Goal: Information Seeking & Learning: Learn about a topic

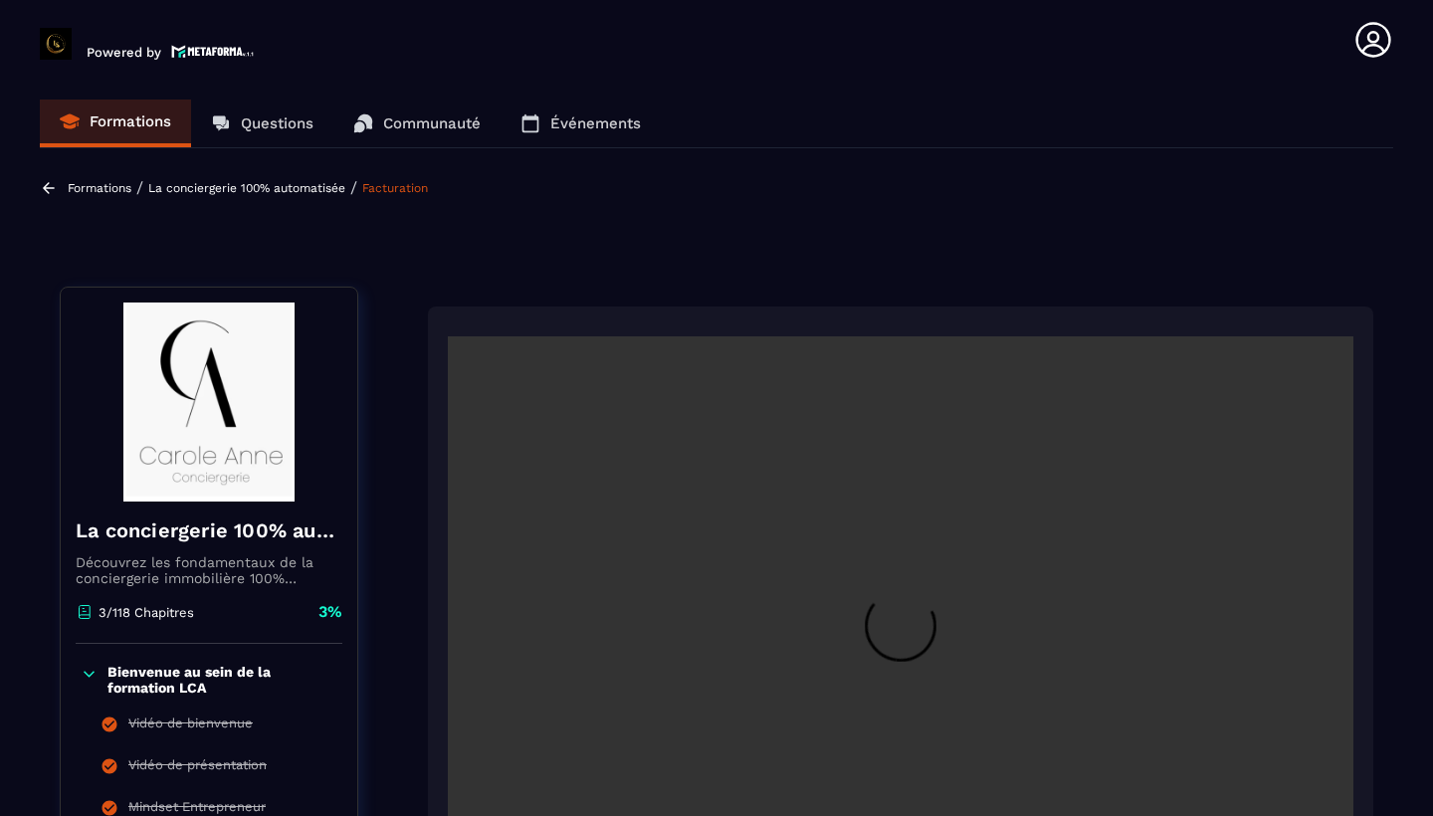
scroll to position [327, 0]
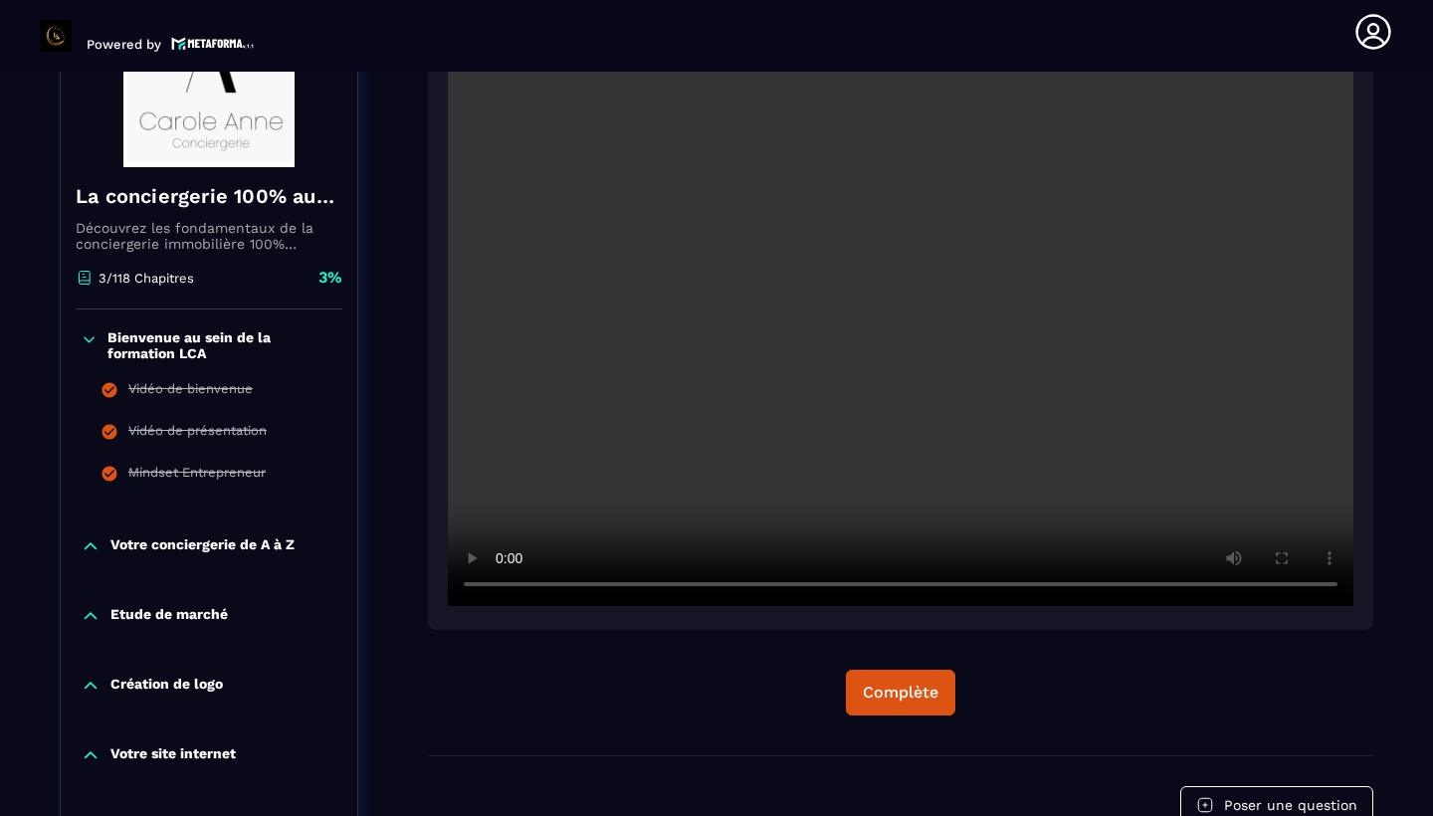
click at [504, 587] on video at bounding box center [901, 304] width 906 height 604
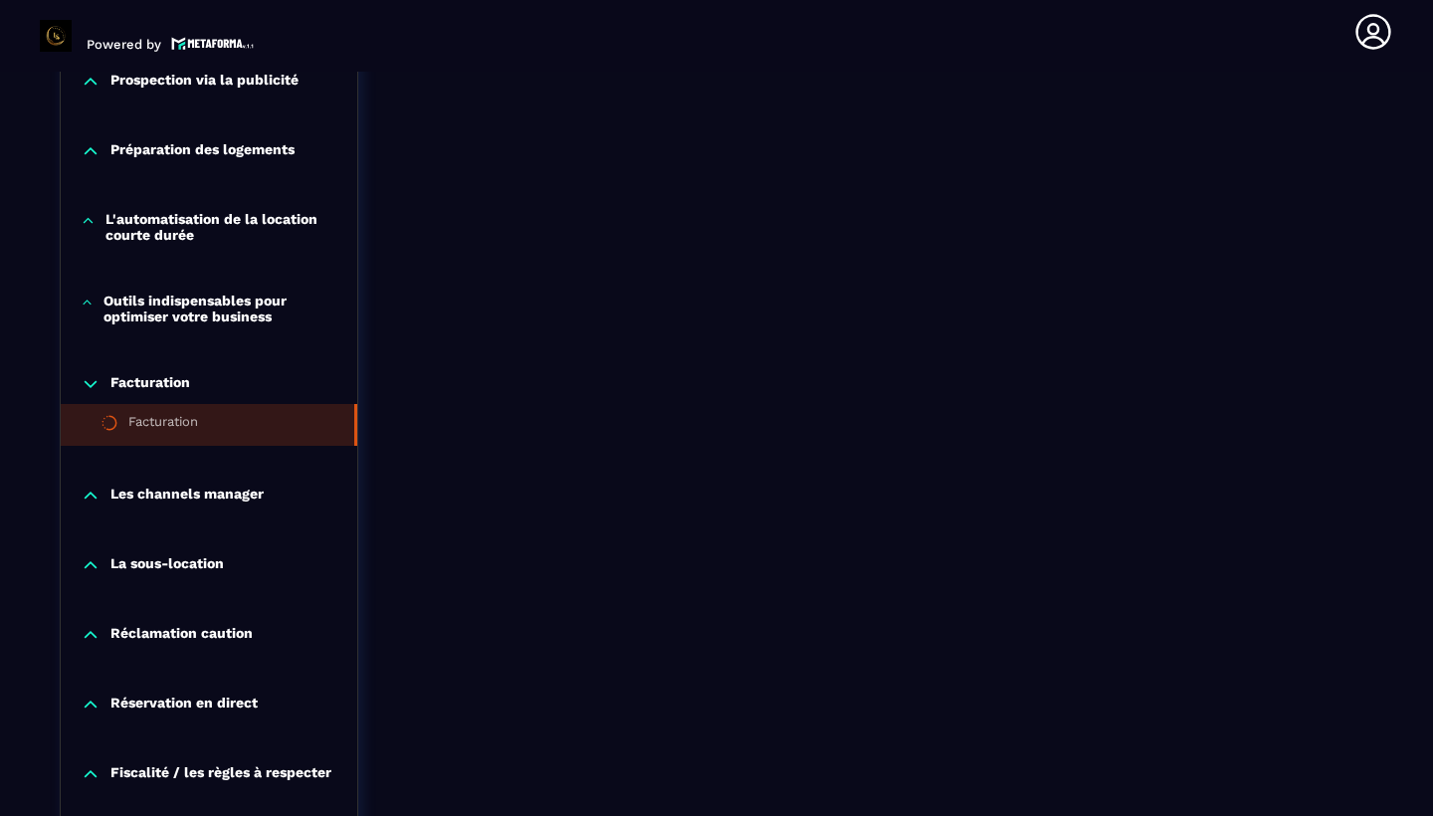
scroll to position [1702, 0]
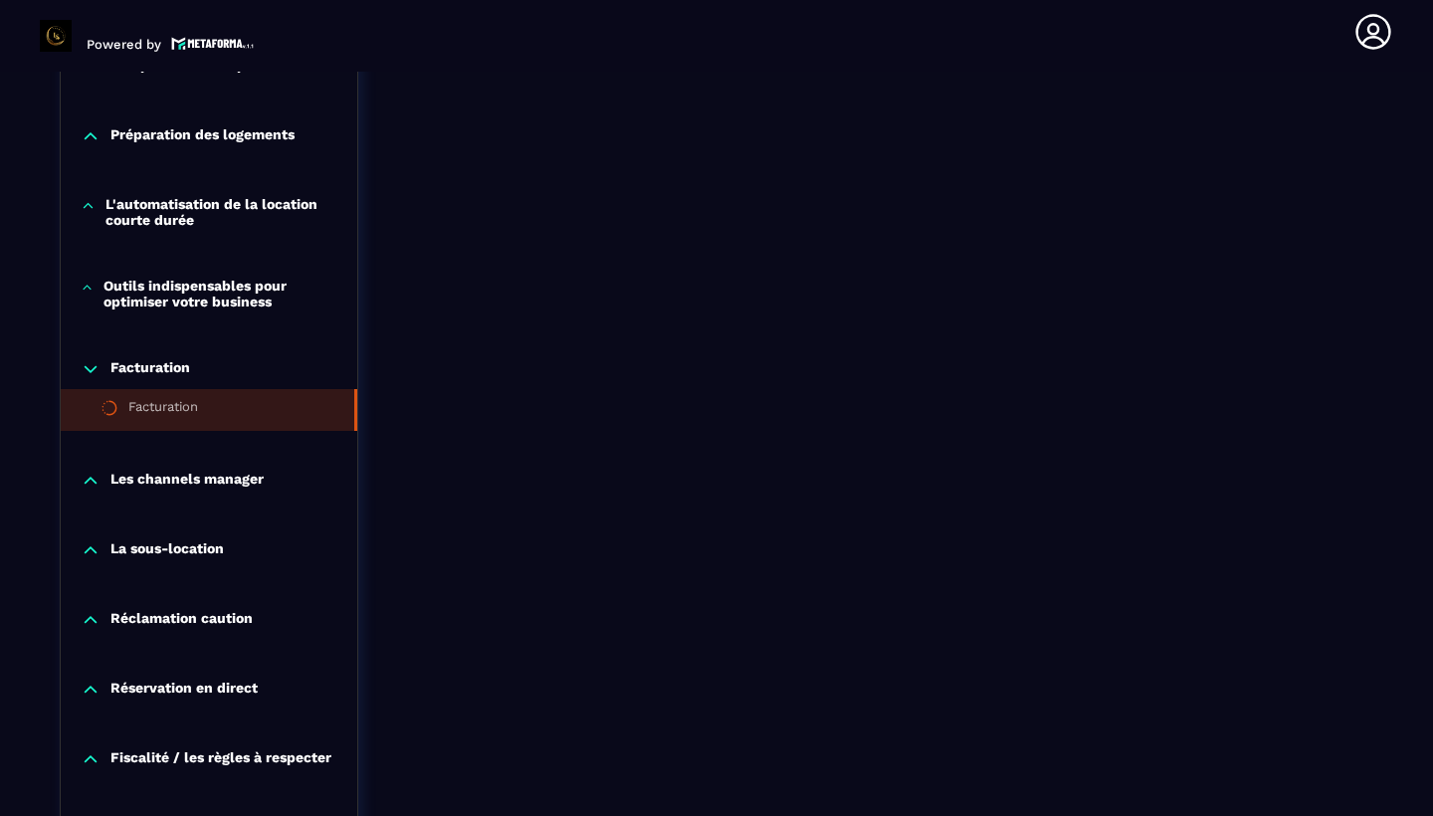
click at [156, 620] on p "Réclamation caution" at bounding box center [181, 620] width 142 height 20
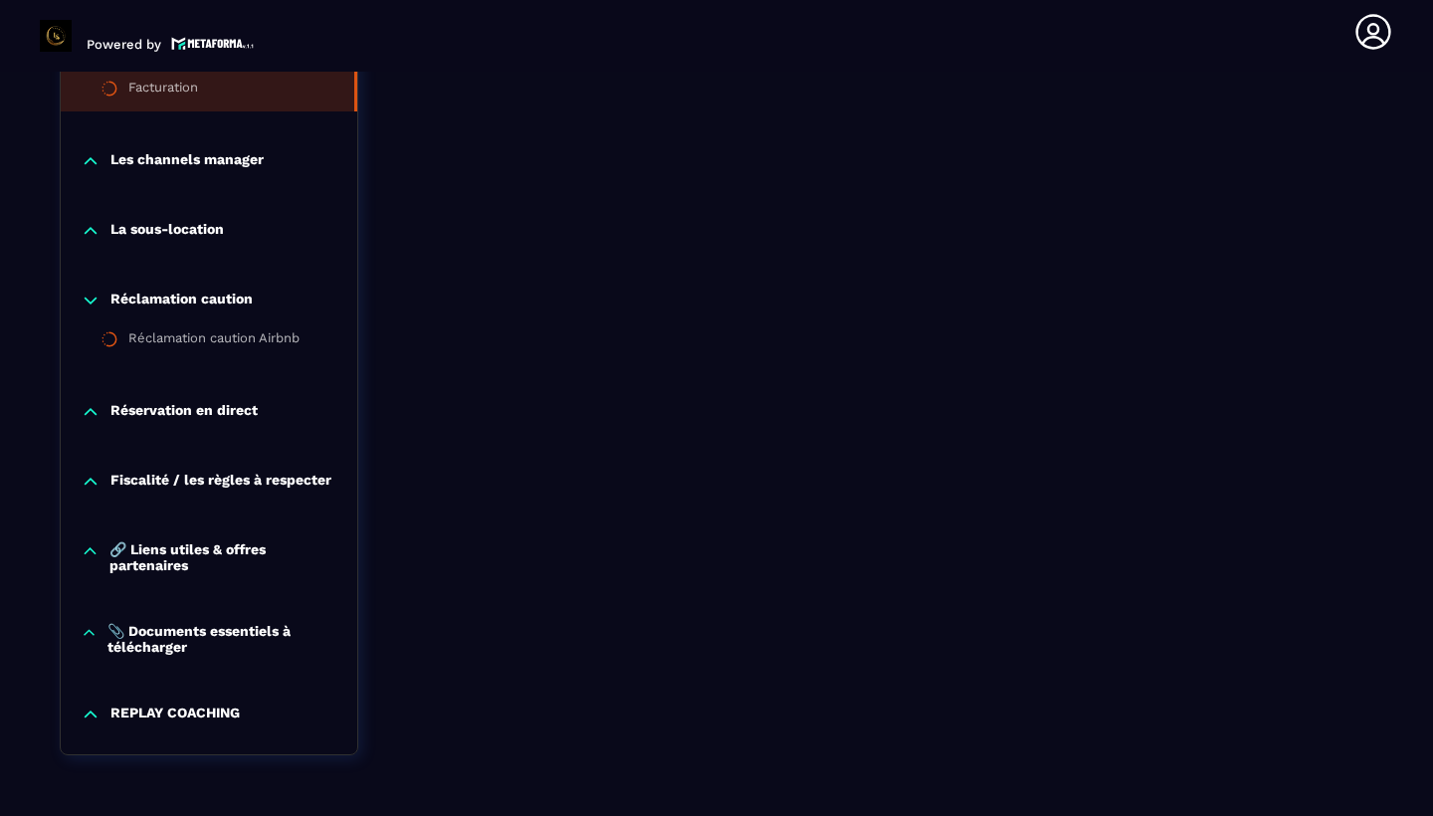
scroll to position [2015, 0]
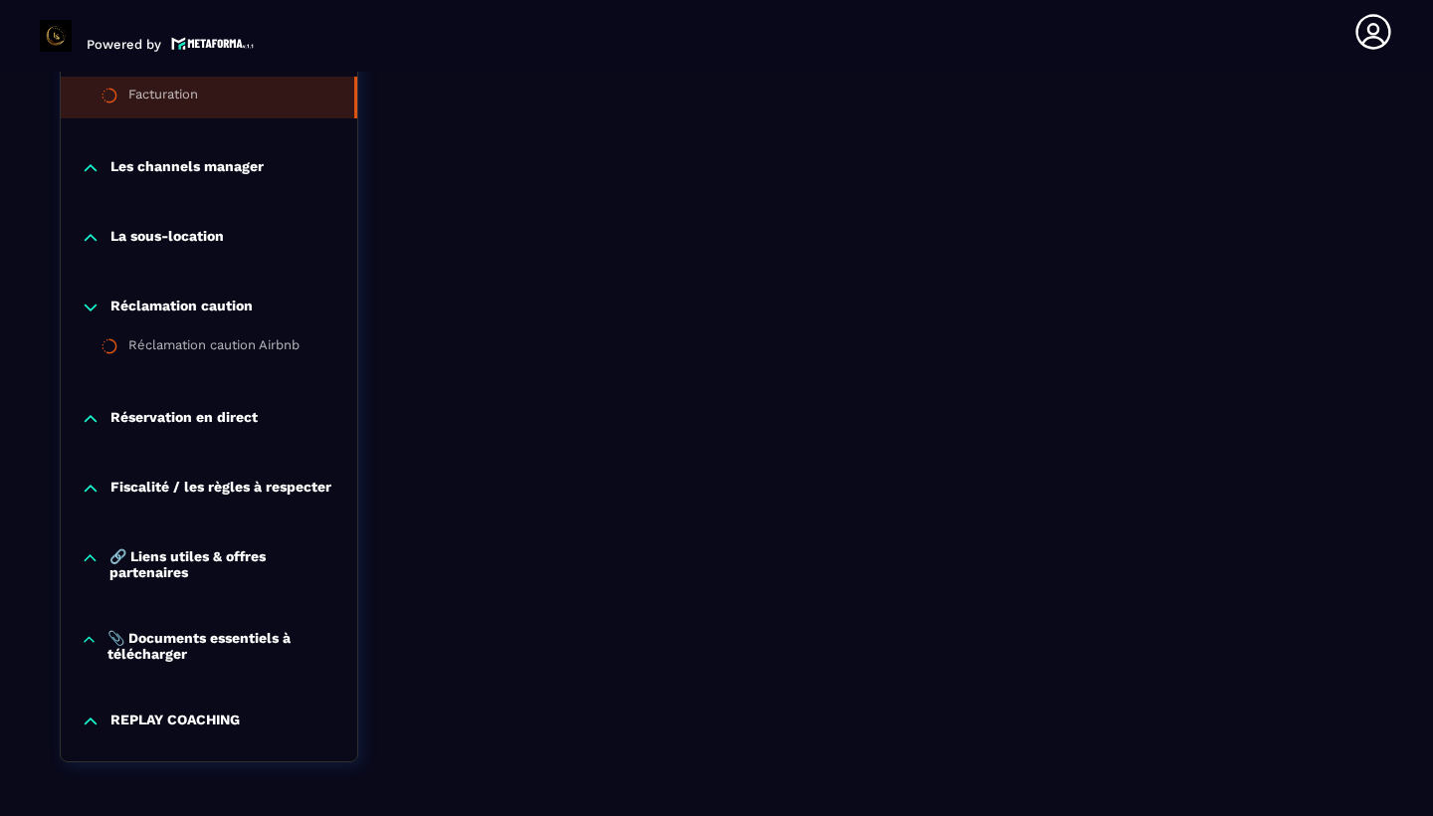
click at [234, 422] on p "Réservation en direct" at bounding box center [183, 419] width 147 height 20
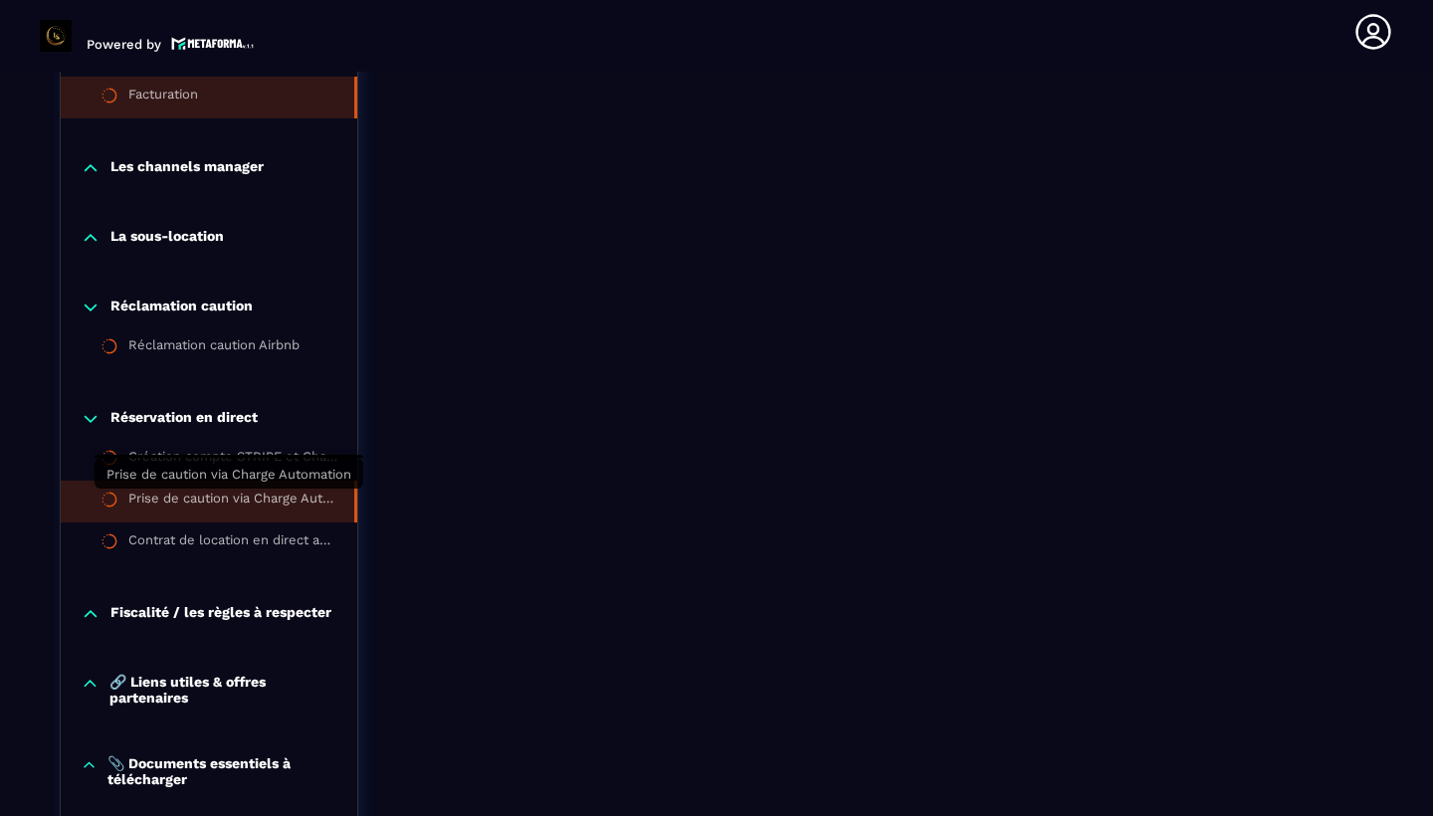
click at [217, 496] on div "Prise de caution via Charge Automation" at bounding box center [231, 502] width 206 height 22
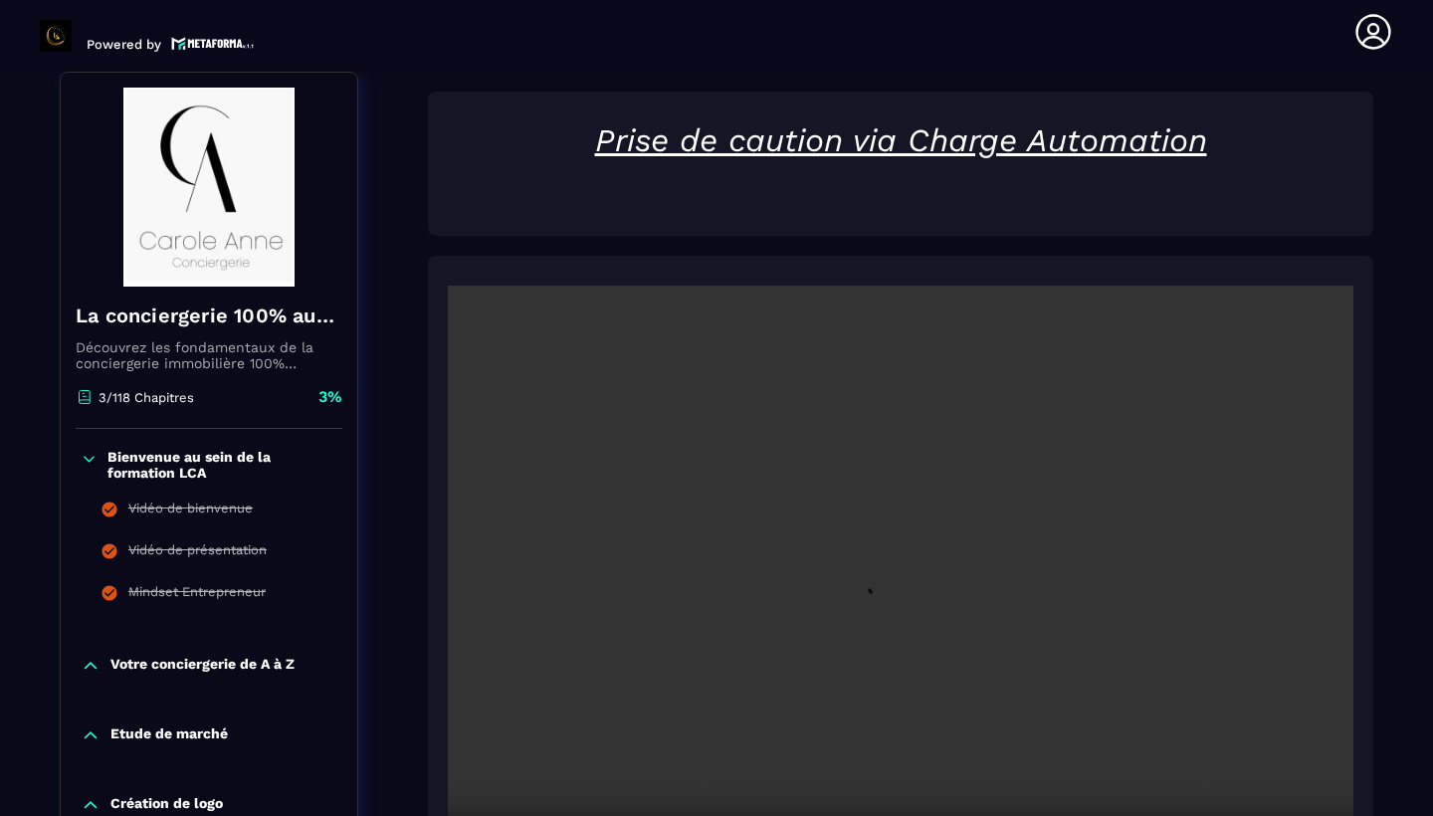
scroll to position [247, 0]
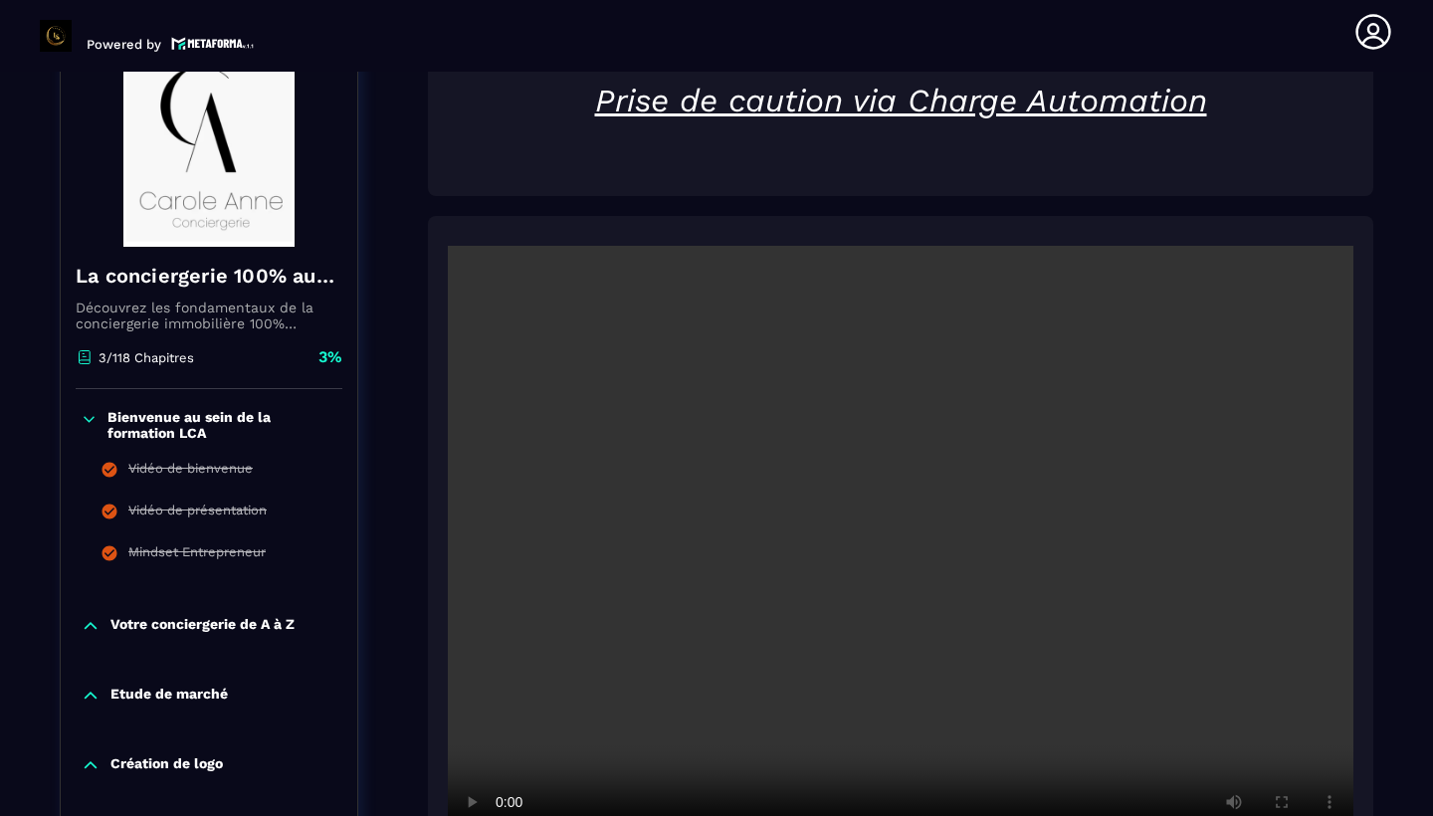
click at [893, 545] on video at bounding box center [901, 548] width 906 height 604
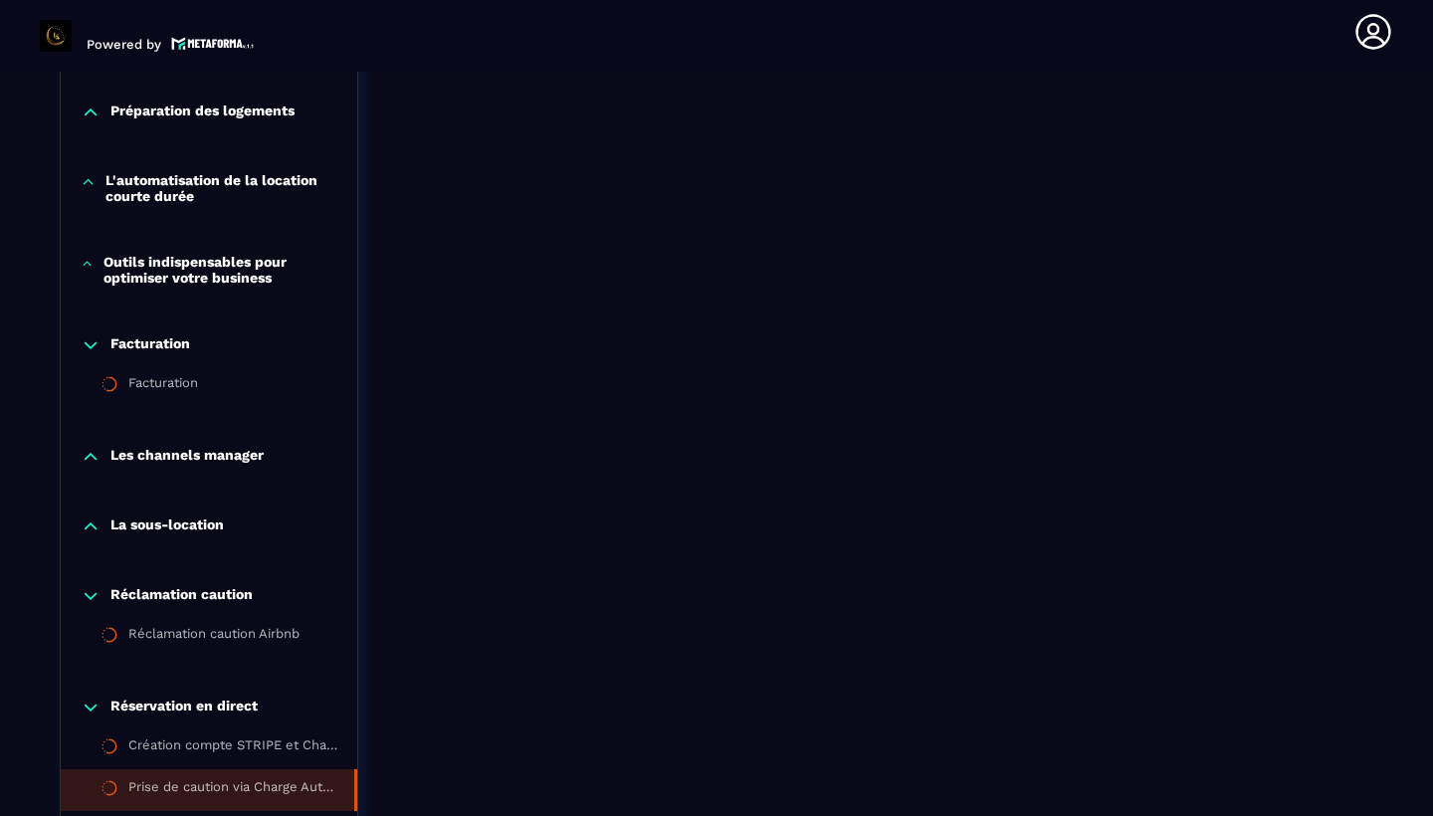
scroll to position [1748, 0]
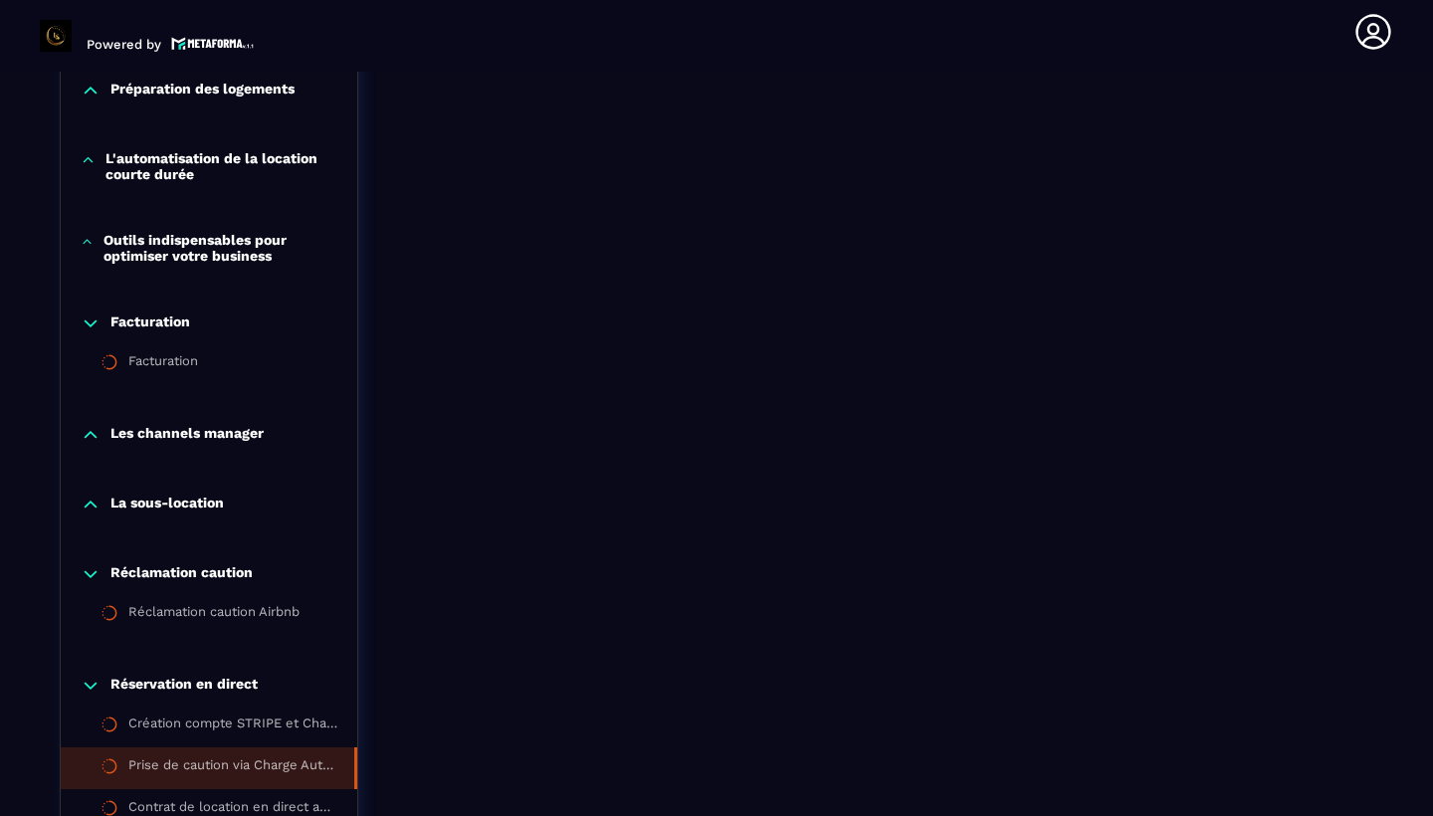
click at [232, 421] on div "Les channels manager" at bounding box center [209, 440] width 297 height 70
click at [233, 438] on p "Les channels manager" at bounding box center [186, 435] width 153 height 20
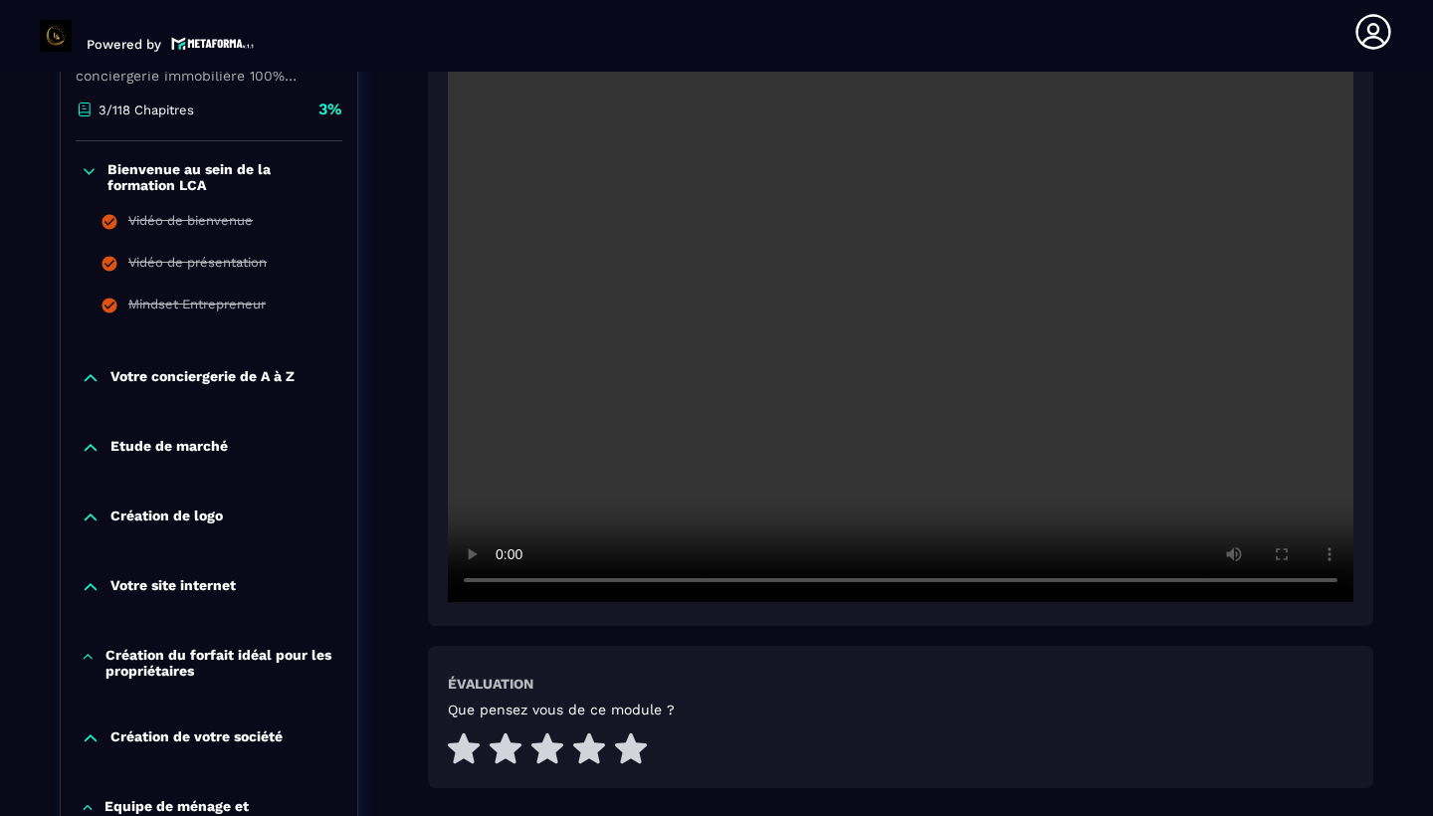
scroll to position [481, 0]
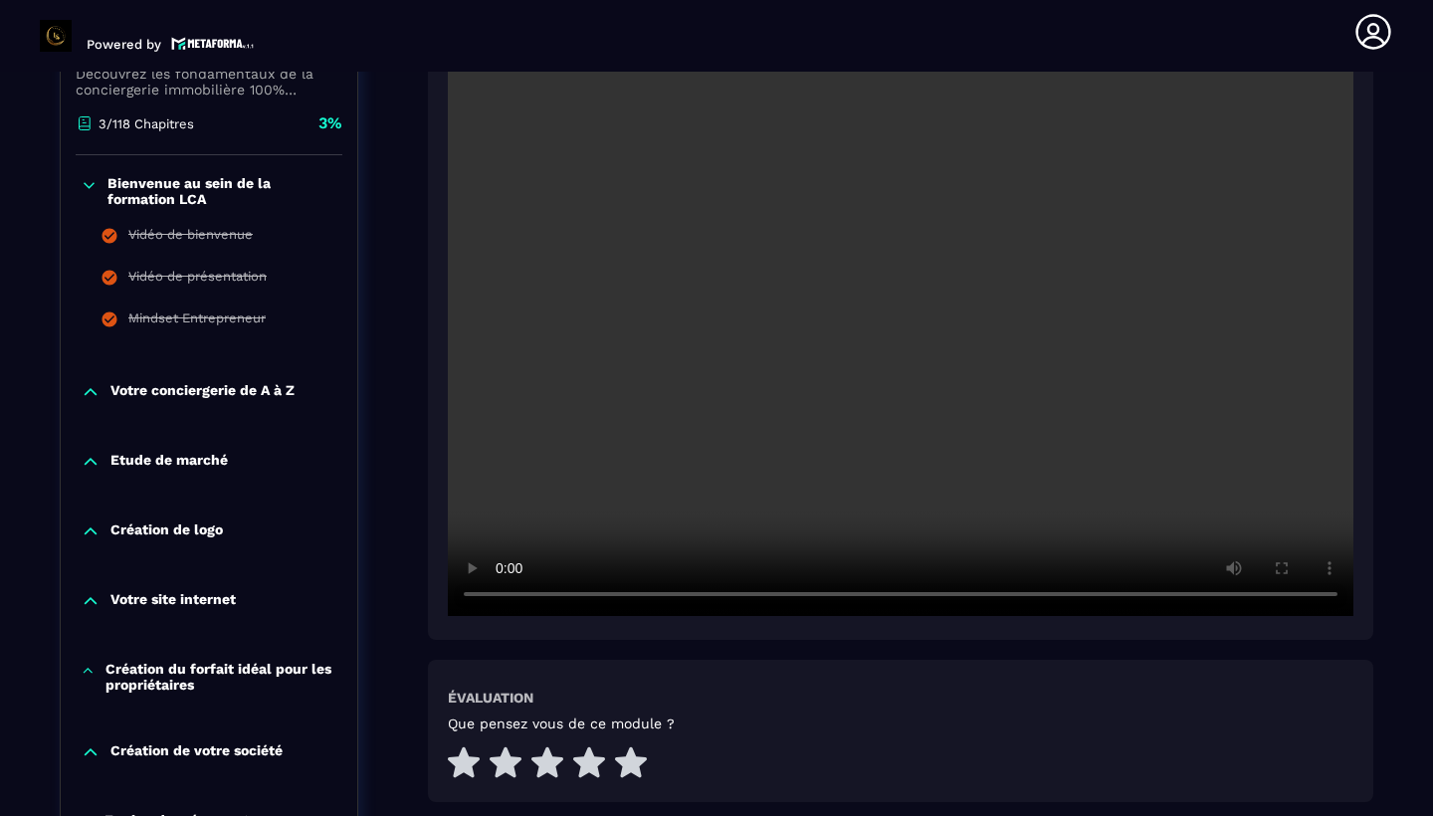
click at [772, 408] on video at bounding box center [901, 314] width 906 height 604
click at [771, 407] on video at bounding box center [901, 314] width 906 height 604
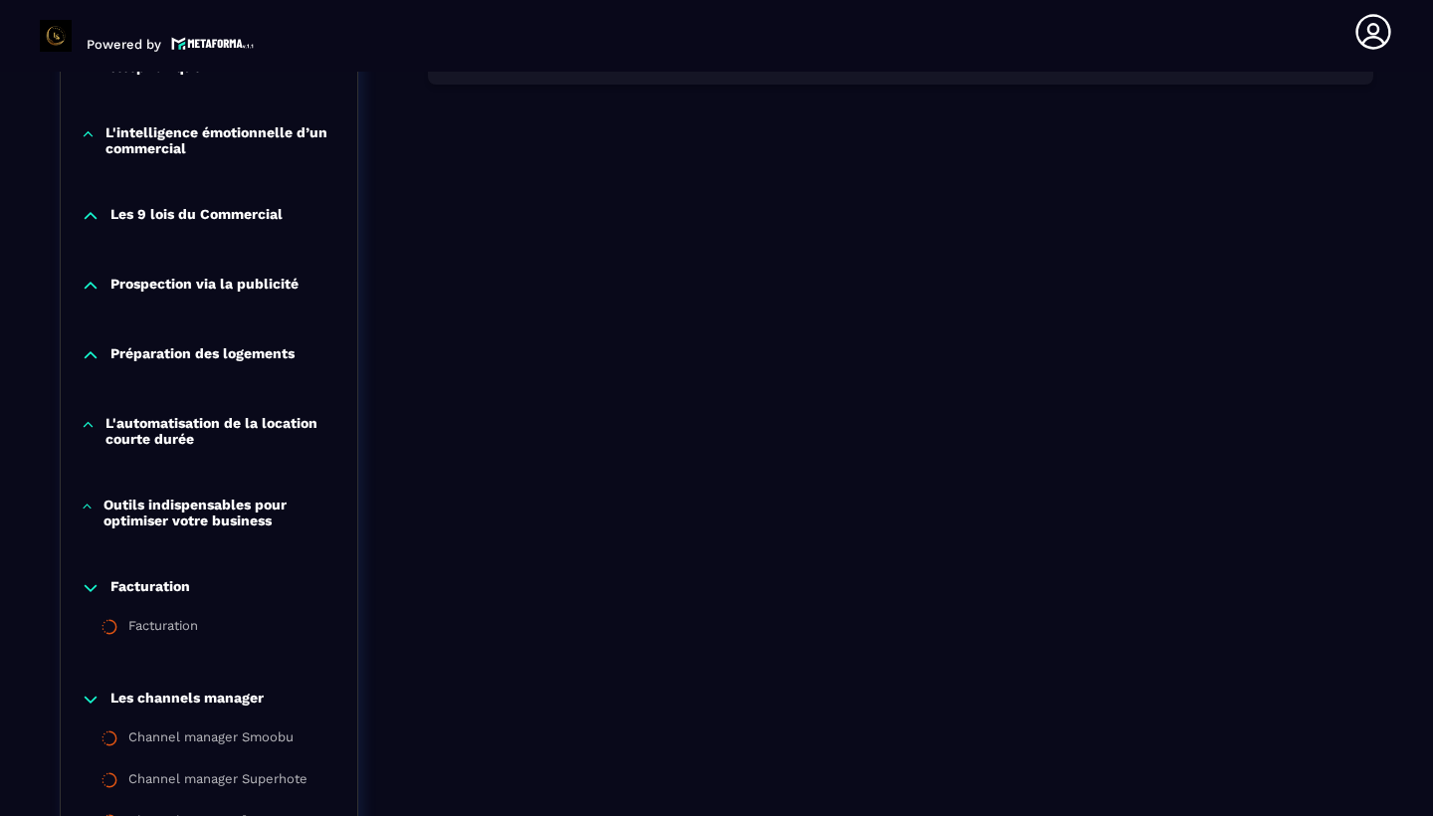
scroll to position [1461, 0]
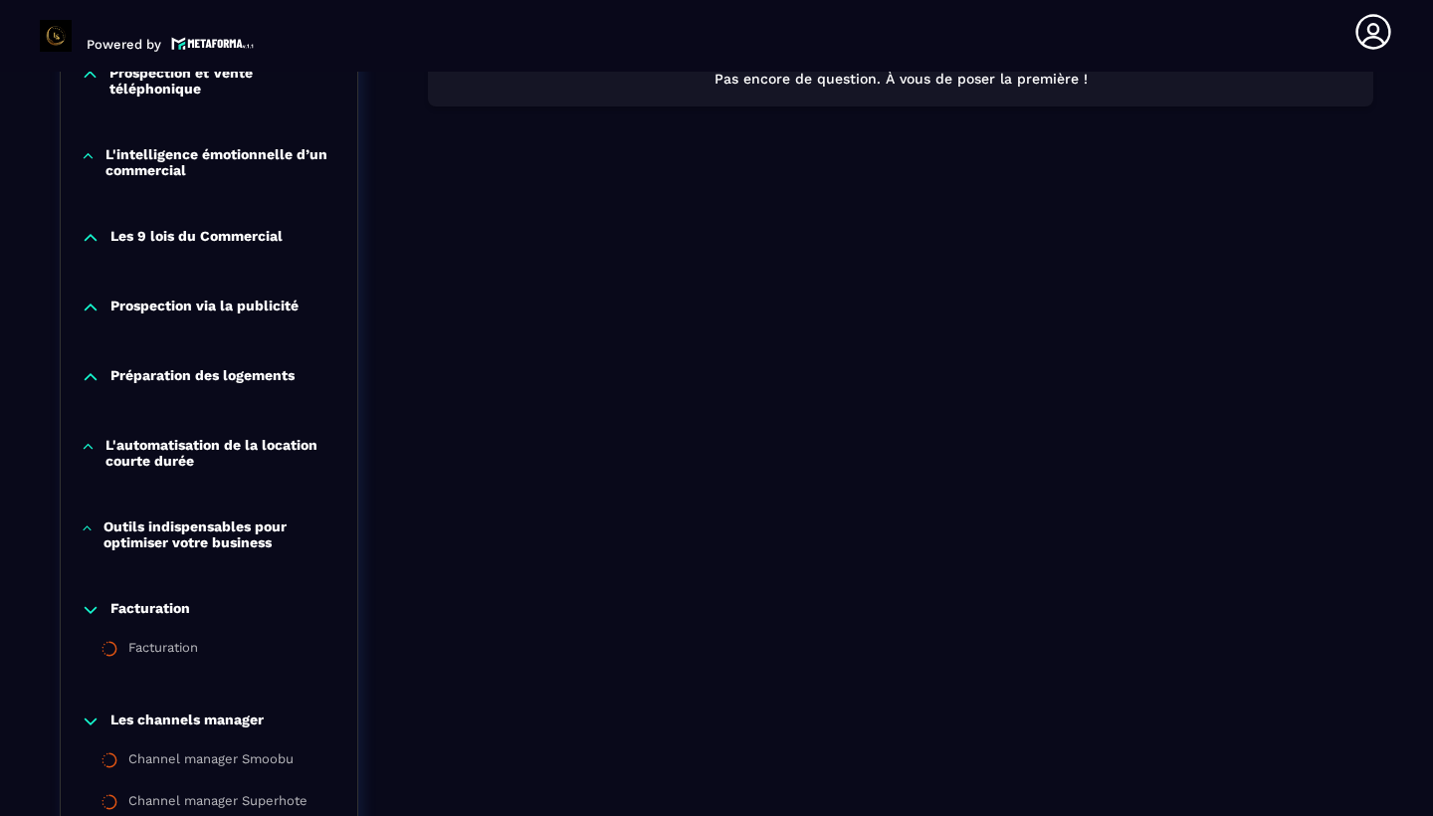
click at [268, 448] on p "L'automatisation de la location courte durée" at bounding box center [222, 453] width 232 height 32
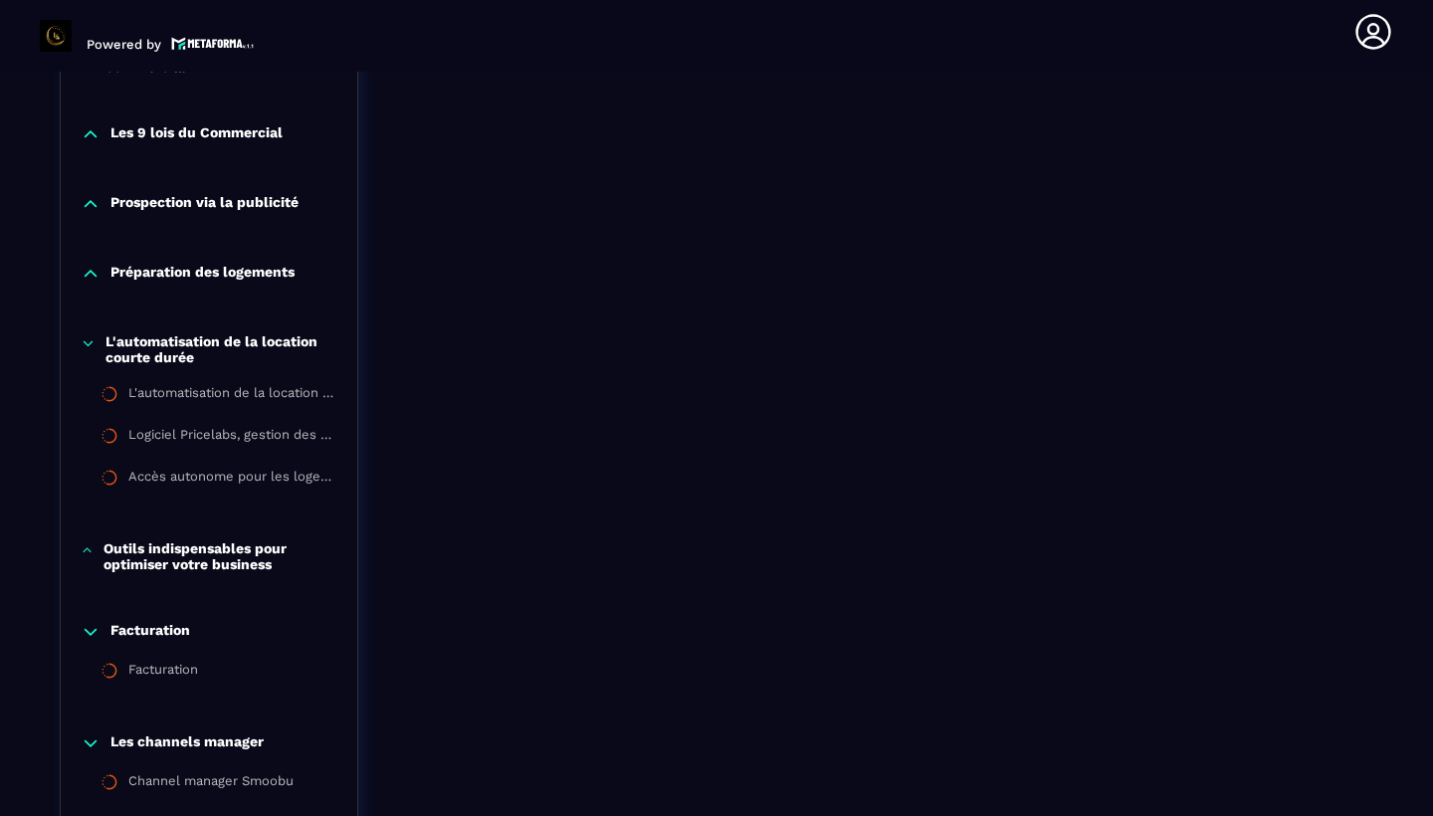
scroll to position [1567, 0]
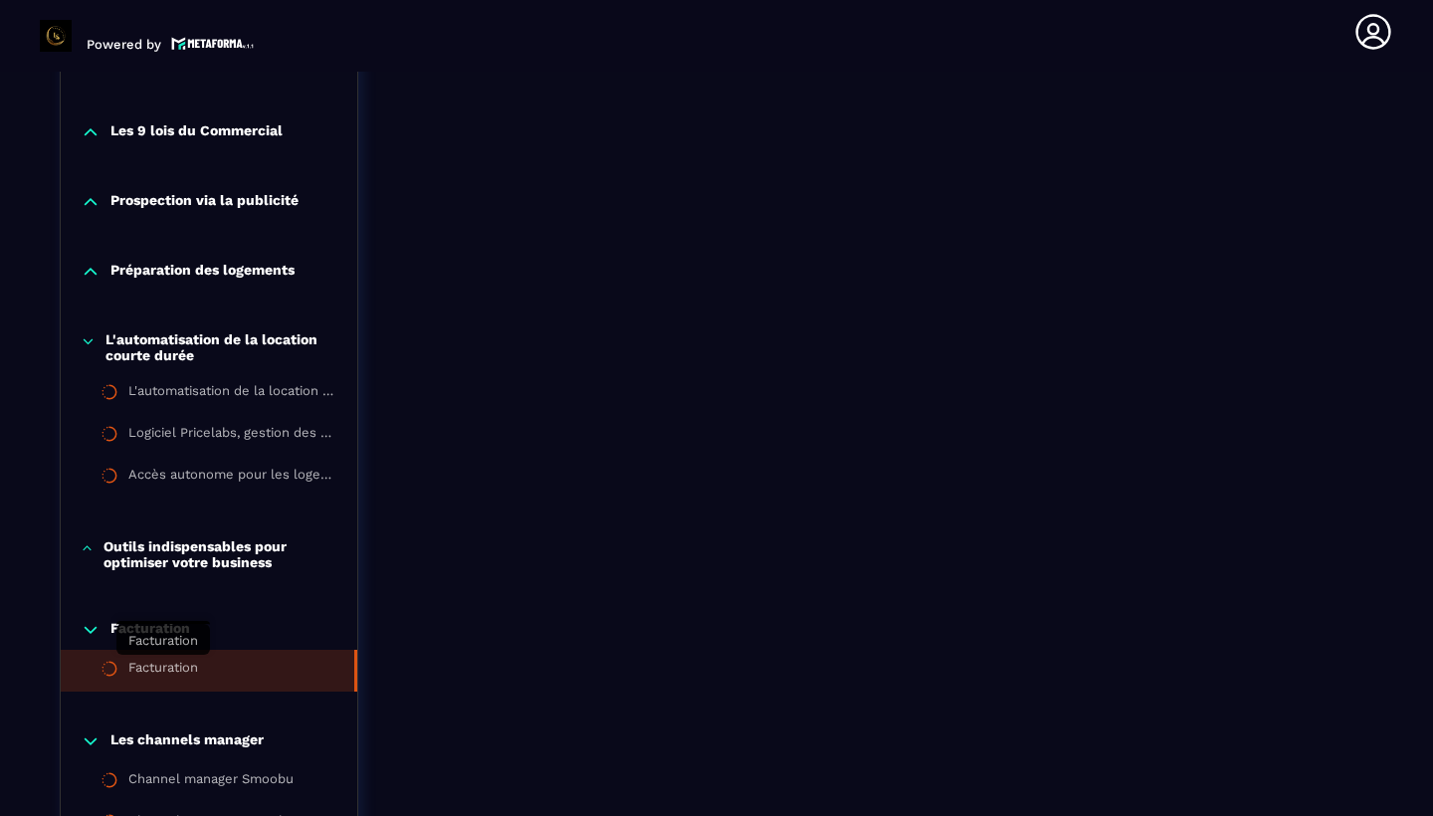
click at [194, 667] on div "Facturation" at bounding box center [163, 671] width 70 height 22
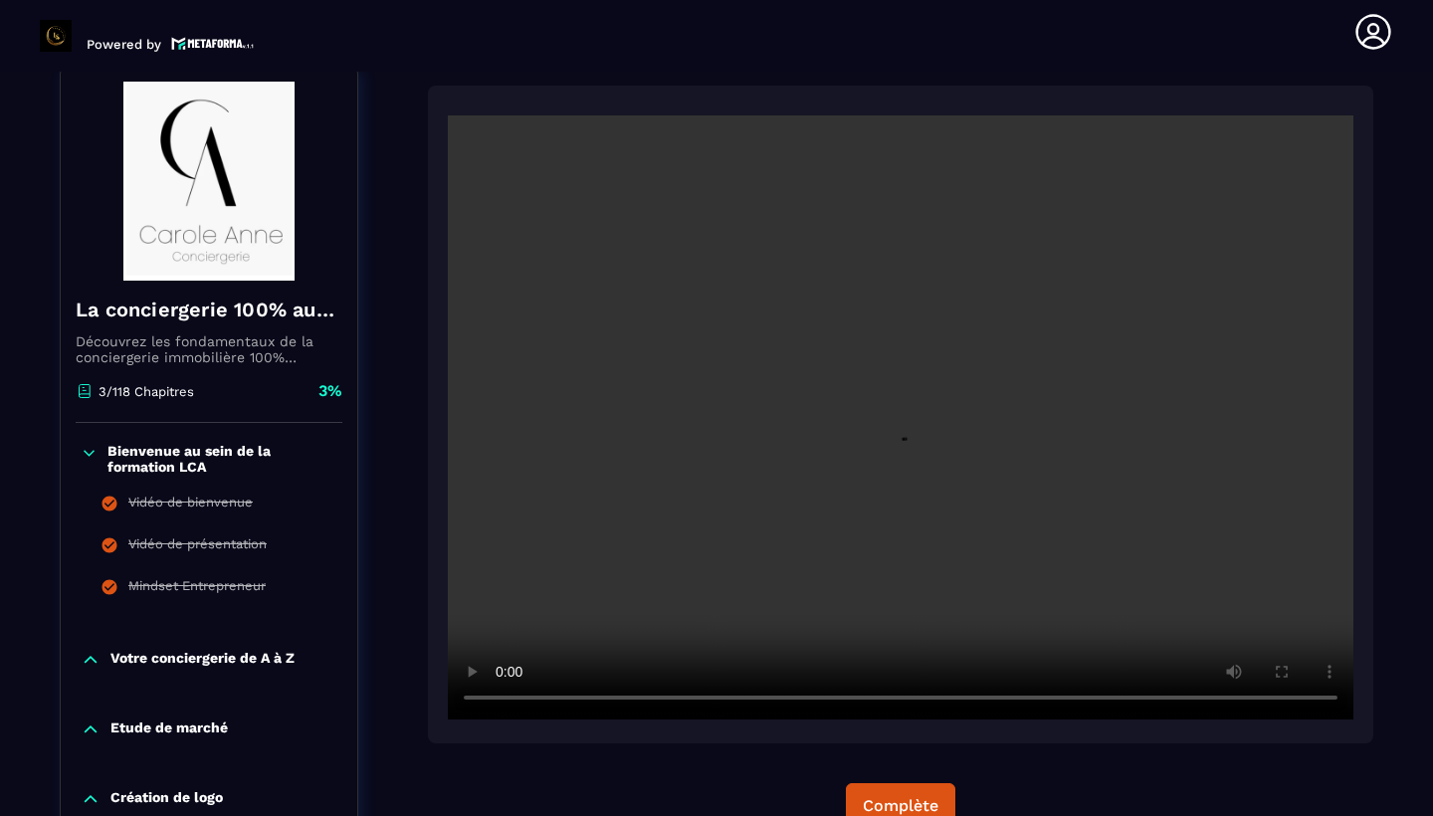
scroll to position [207, 0]
